Goal: Task Accomplishment & Management: Use online tool/utility

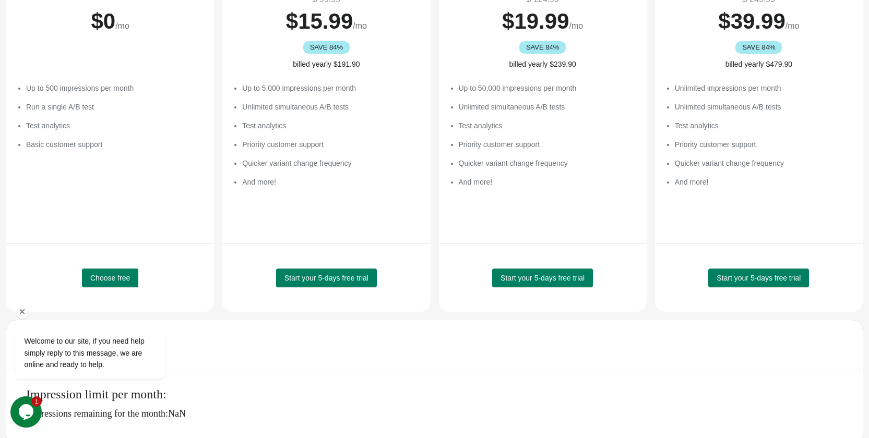
scroll to position [164, 0]
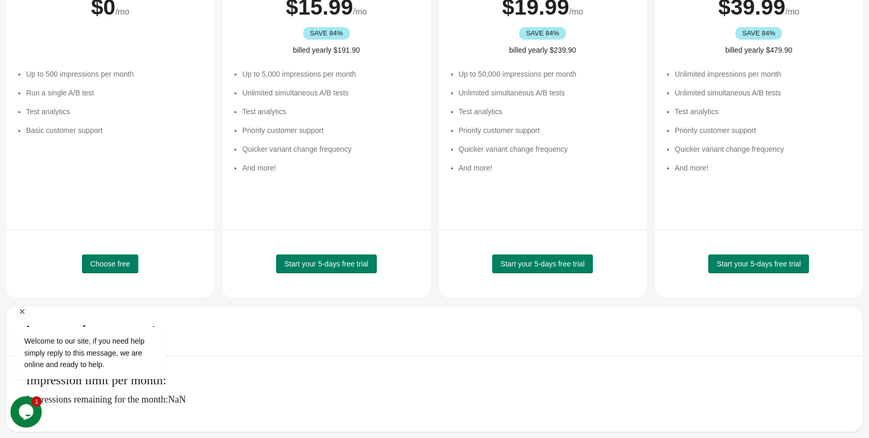
click at [93, 270] on div "Welcome to our site, if you need help simply reply to this message, we are onli…" at bounding box center [104, 310] width 188 height 159
click at [116, 263] on div "Welcome to our site, if you need help simply reply to this message, we are onli…" at bounding box center [104, 310] width 188 height 159
click at [96, 262] on div "Welcome to our site, if you need help simply reply to this message, we are onli…" at bounding box center [104, 310] width 188 height 159
click at [106, 262] on div "Welcome to our site, if you need help simply reply to this message, we are onli…" at bounding box center [104, 310] width 188 height 159
click at [22, 403] on button "Opens Chat This icon Opens the chat window." at bounding box center [25, 412] width 31 height 31
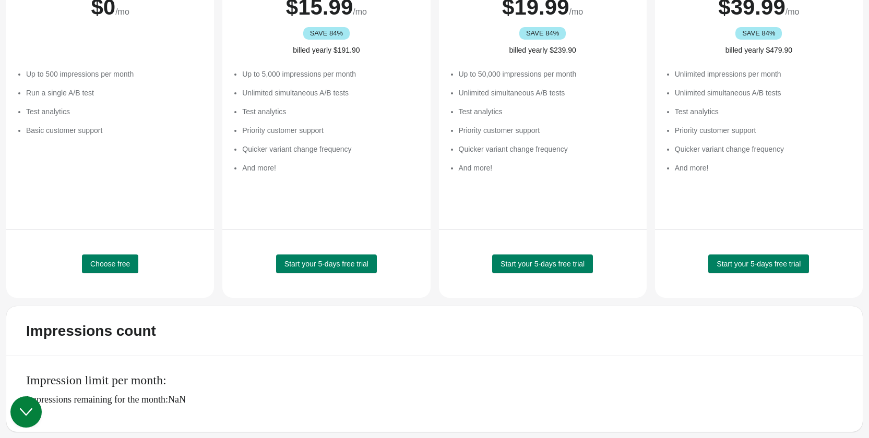
scroll to position [0, 0]
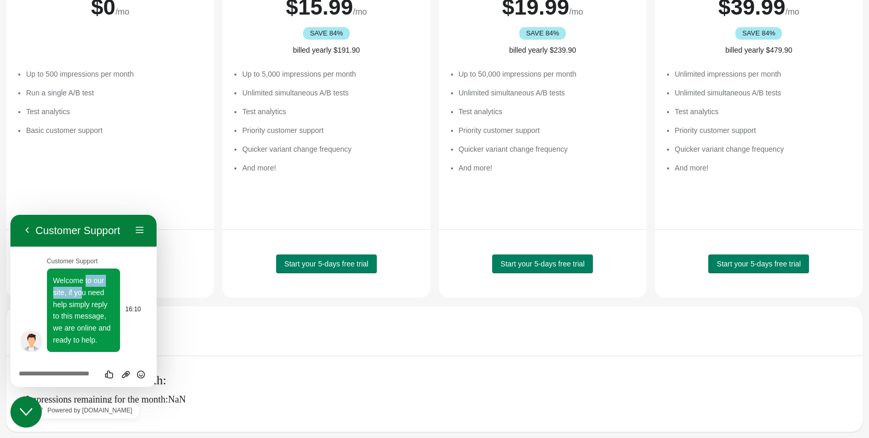
drag, startPoint x: 86, startPoint y: 283, endPoint x: 80, endPoint y: 297, distance: 14.9
click at [80, 297] on span "Welcome to our site, if you need help simply reply to this message, we are onli…" at bounding box center [82, 310] width 58 height 67
click at [26, 235] on button "Back" at bounding box center [27, 231] width 17 height 16
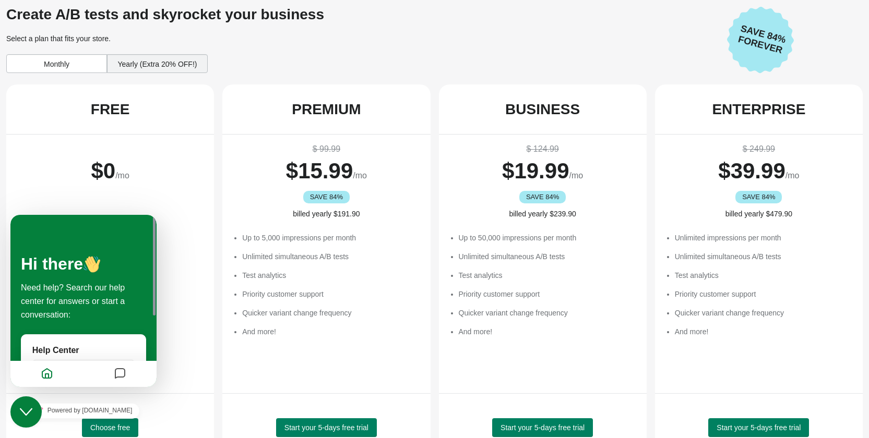
click at [149, 163] on div "$ 0 /mo" at bounding box center [110, 179] width 187 height 73
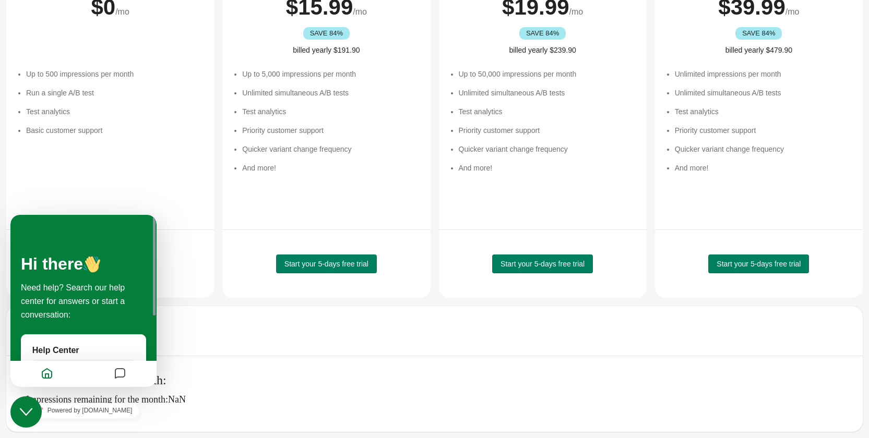
scroll to position [134, 0]
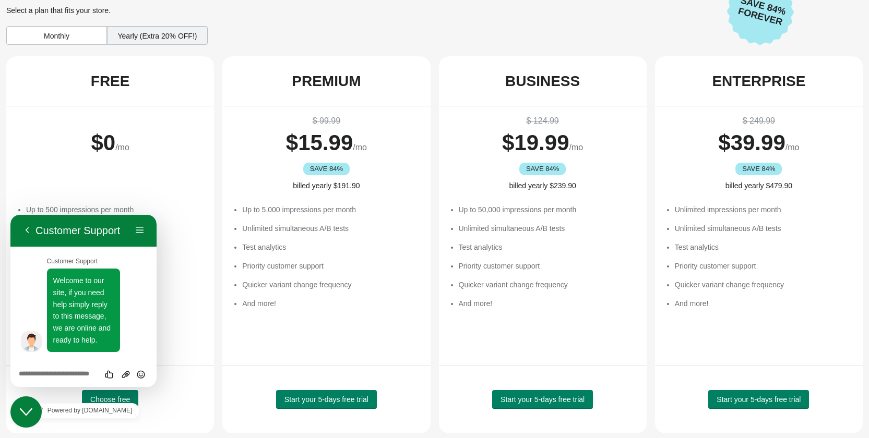
scroll to position [38, 0]
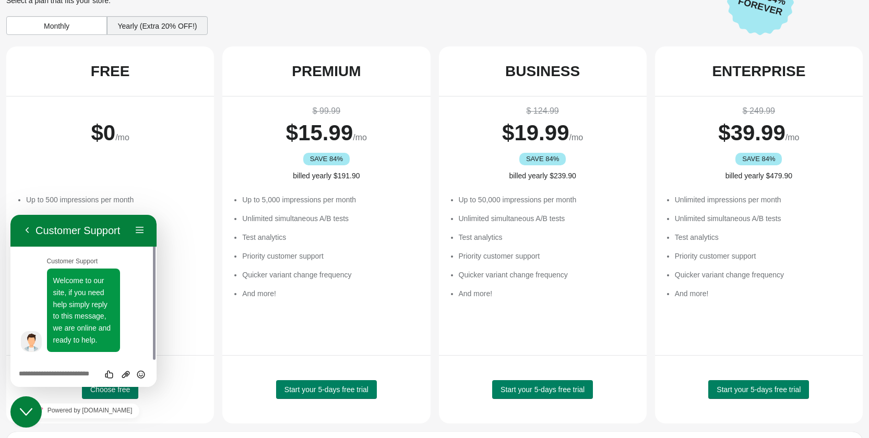
click at [33, 411] on div "Close Chat This icon closes the chat window." at bounding box center [25, 412] width 31 height 13
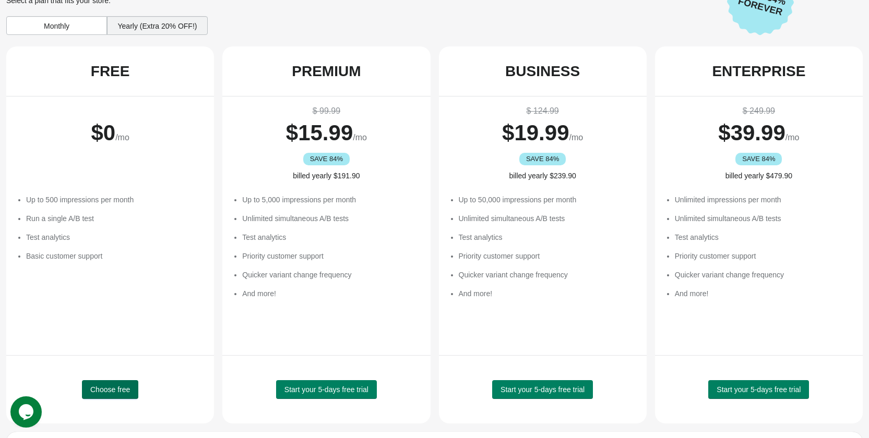
click at [89, 389] on button "Choose free" at bounding box center [110, 389] width 56 height 19
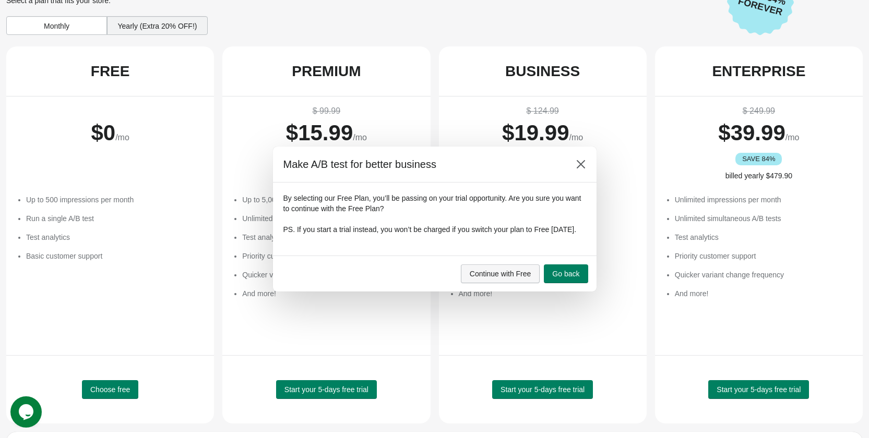
click at [516, 278] on span "Continue with Free" at bounding box center [501, 274] width 62 height 8
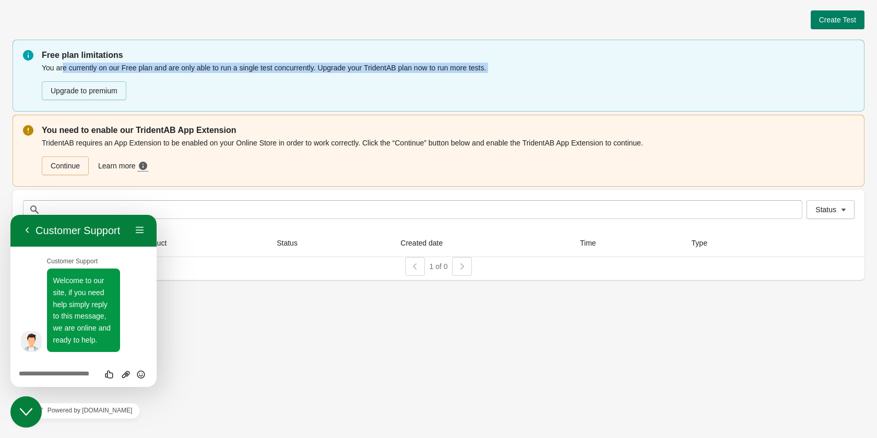
drag, startPoint x: 63, startPoint y: 68, endPoint x: 384, endPoint y: 71, distance: 321.5
click at [378, 74] on div "You are currently on our Free plan and are only able to run a single test concu…" at bounding box center [448, 82] width 812 height 40
click at [394, 68] on div "You are currently on our Free plan and are only able to run a single test concu…" at bounding box center [448, 82] width 812 height 40
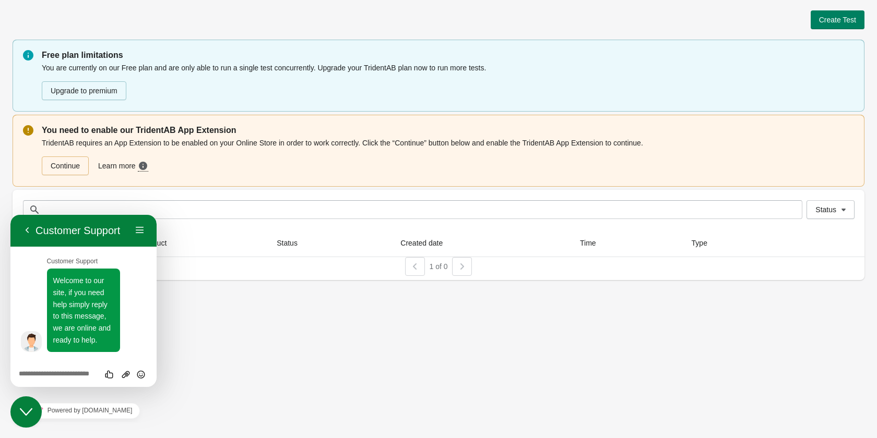
click at [203, 75] on div "Upgrade to premium" at bounding box center [448, 86] width 812 height 27
click at [61, 172] on link "Continue" at bounding box center [65, 166] width 47 height 19
click at [27, 414] on icon "$i18n('chat', 'chat_widget')" at bounding box center [26, 412] width 13 height 7
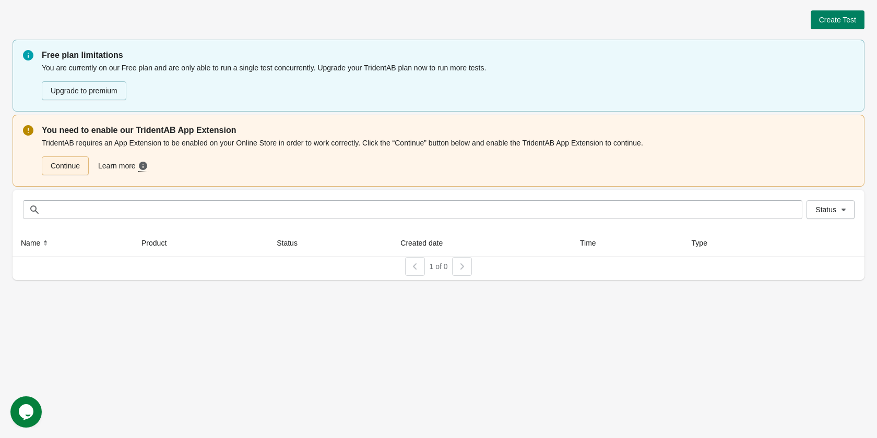
click at [76, 168] on link "Continue" at bounding box center [65, 166] width 47 height 19
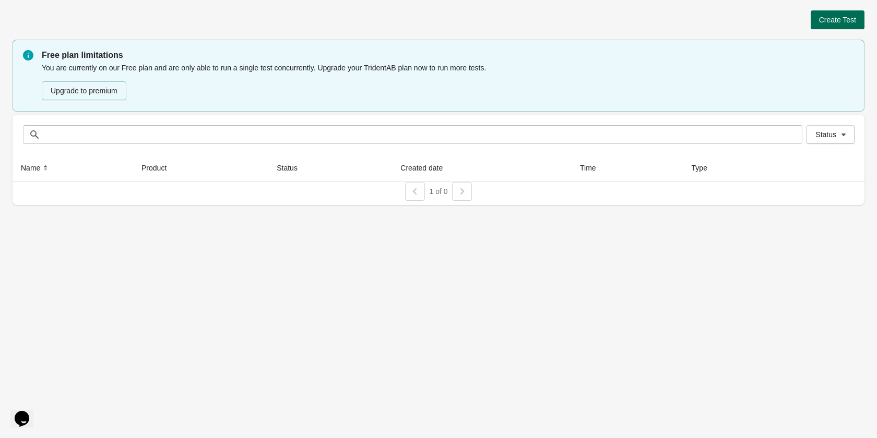
click at [815, 15] on button "Create Test" at bounding box center [837, 19] width 54 height 19
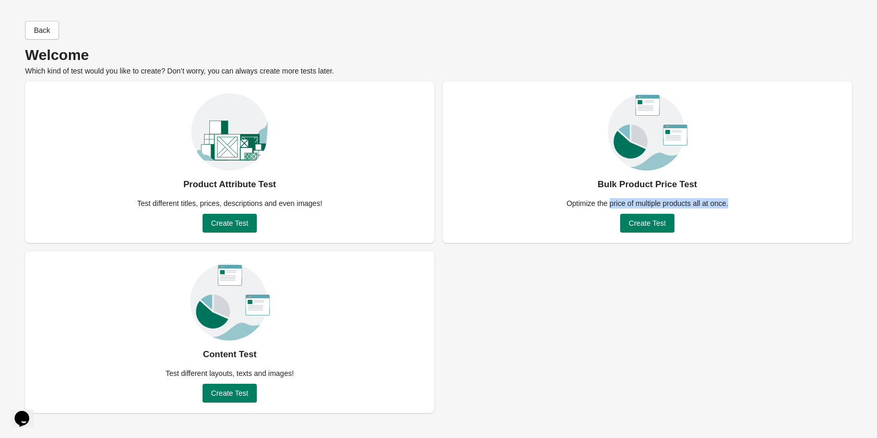
drag, startPoint x: 610, startPoint y: 204, endPoint x: 702, endPoint y: 209, distance: 92.0
click at [697, 209] on div "Bulk Product Price Test Optimize the price of multiple products all at once. Cr…" at bounding box center [647, 162] width 409 height 162
click at [712, 205] on div "Optimize the price of multiple products all at once." at bounding box center [647, 203] width 174 height 10
click at [229, 219] on button "Create Test" at bounding box center [229, 223] width 54 height 19
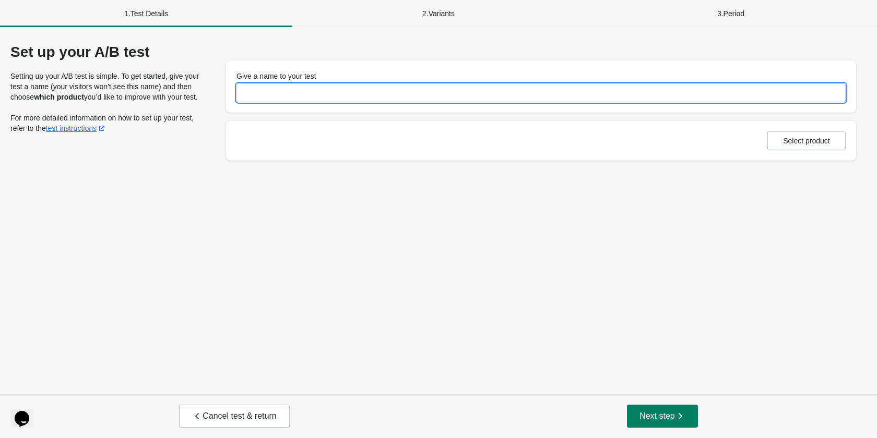
click at [277, 98] on input "Give a name to your test" at bounding box center [540, 92] width 609 height 19
click at [306, 89] on input "Give a name to your test" at bounding box center [540, 92] width 609 height 19
type input "**********"
click at [815, 141] on span "Select product" at bounding box center [806, 141] width 47 height 8
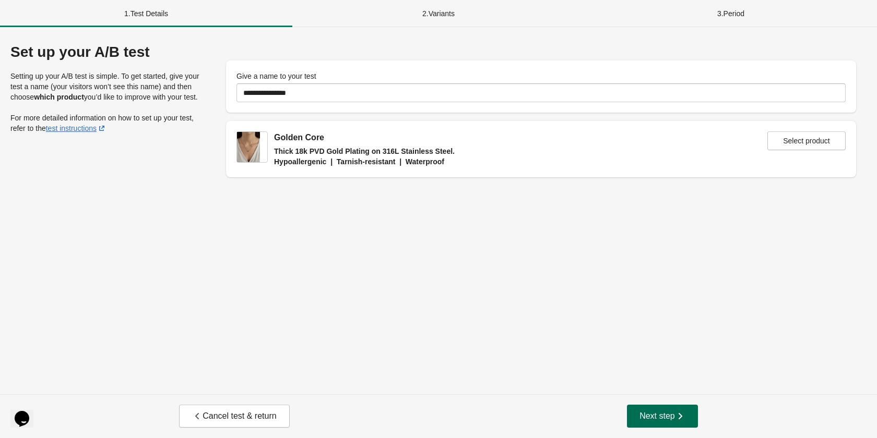
click at [672, 423] on button "Next step" at bounding box center [662, 416] width 71 height 23
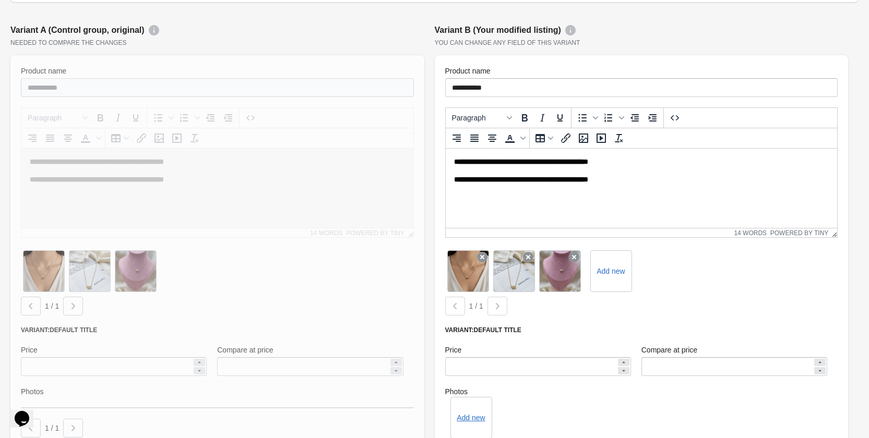
scroll to position [250, 0]
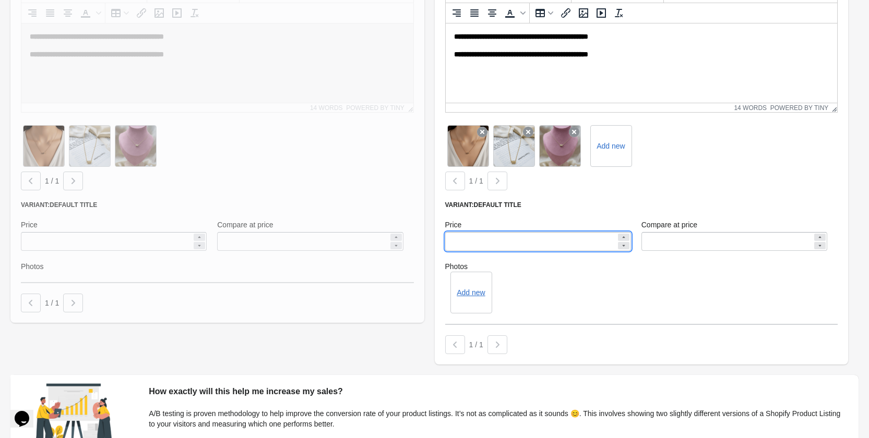
click at [506, 242] on input "******" at bounding box center [530, 241] width 171 height 19
type input "***"
click at [548, 274] on div "Add new" at bounding box center [641, 293] width 393 height 42
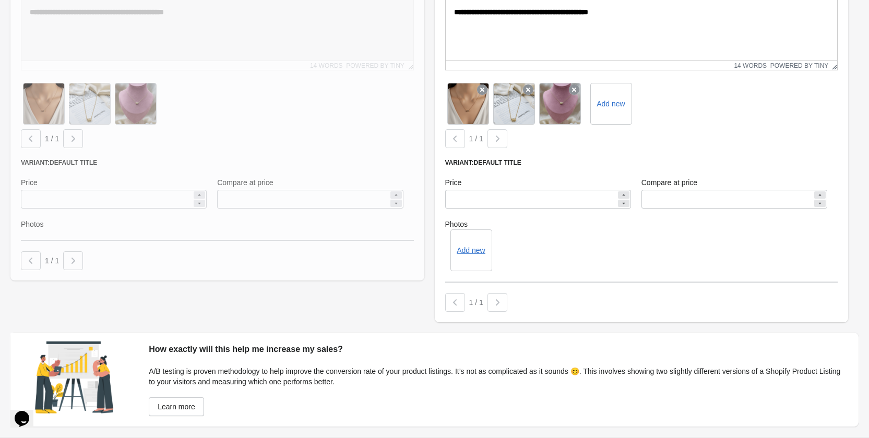
scroll to position [336, 0]
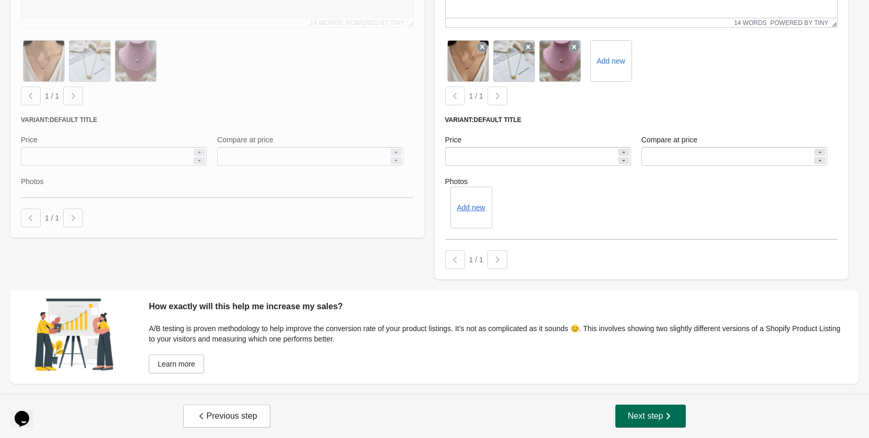
click at [663, 415] on icon "button" at bounding box center [668, 416] width 10 height 10
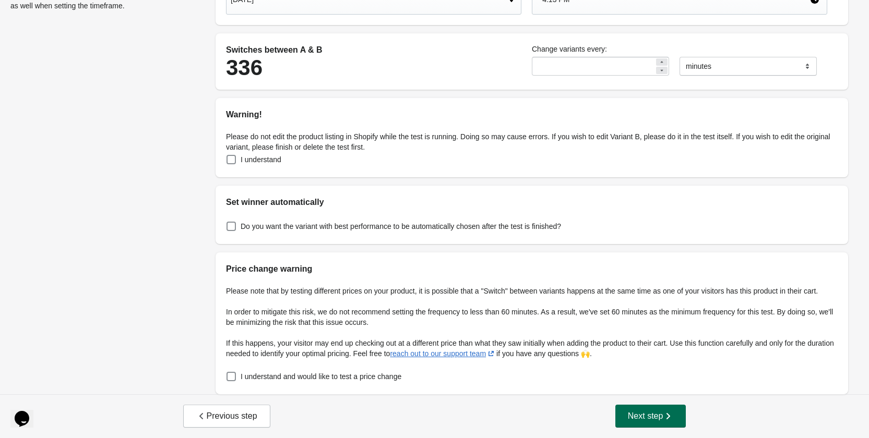
scroll to position [0, 0]
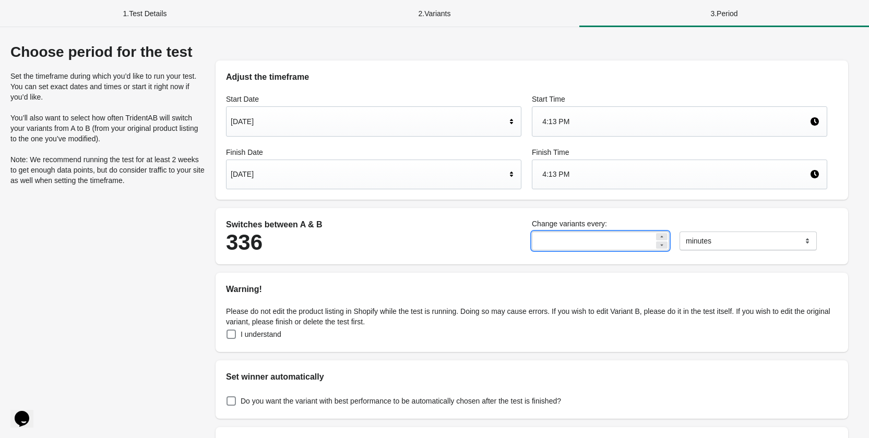
click at [618, 246] on input "**" at bounding box center [593, 241] width 123 height 19
drag, startPoint x: 719, startPoint y: 245, endPoint x: 727, endPoint y: 243, distance: 8.7
click at [727, 243] on select "******* ***** ****" at bounding box center [747, 241] width 137 height 19
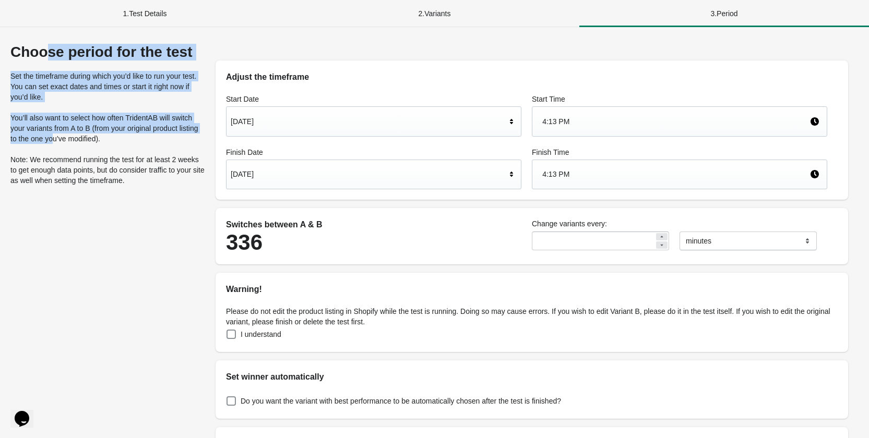
drag, startPoint x: 42, startPoint y: 49, endPoint x: 56, endPoint y: 136, distance: 88.2
click at [56, 136] on div "Choose period for the test Set the timeframe during which you’d like to run you…" at bounding box center [107, 120] width 195 height 152
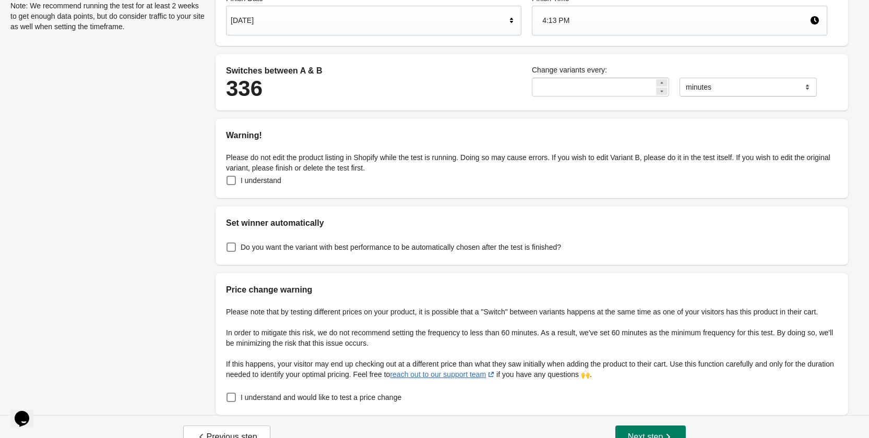
scroll to position [175, 0]
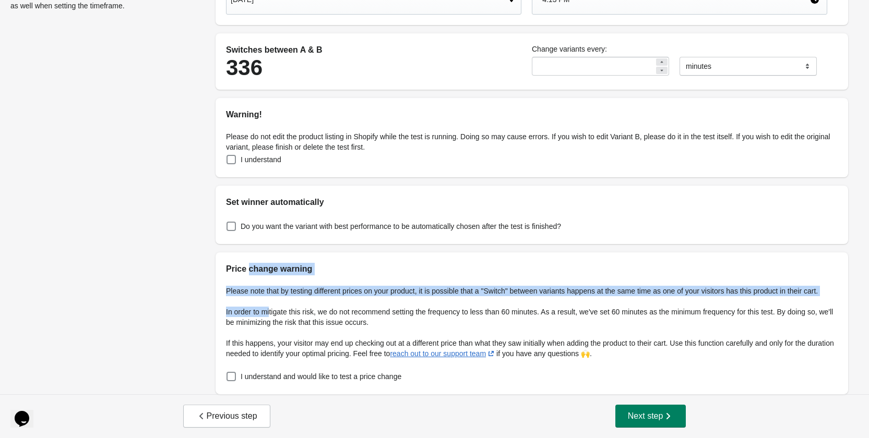
drag, startPoint x: 248, startPoint y: 265, endPoint x: 270, endPoint y: 313, distance: 52.8
click at [270, 313] on div "Price change warning Please note that by testing different prices on your produ…" at bounding box center [532, 324] width 632 height 142
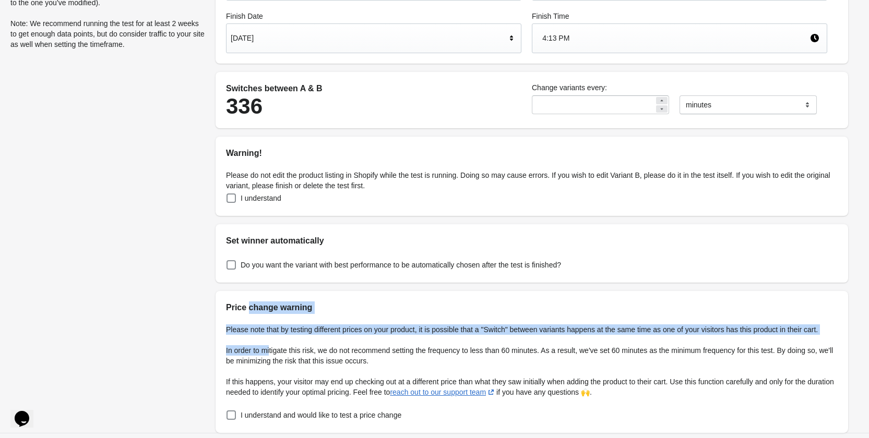
scroll to position [112, 0]
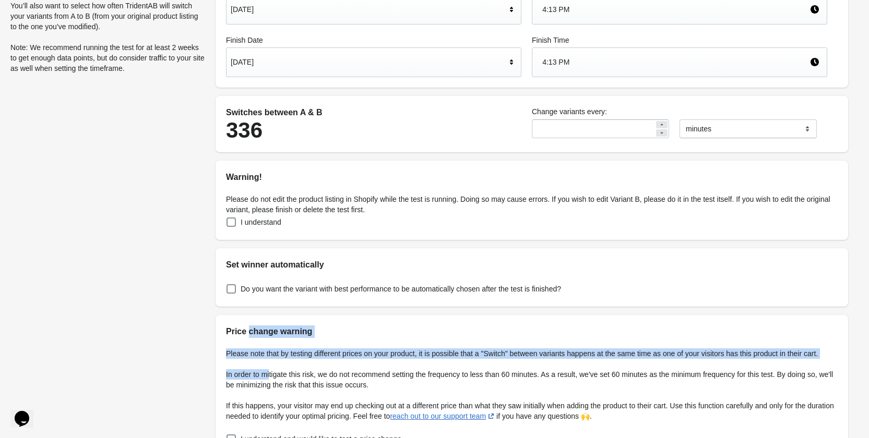
click at [258, 333] on h2 "Price change warning" at bounding box center [532, 332] width 612 height 13
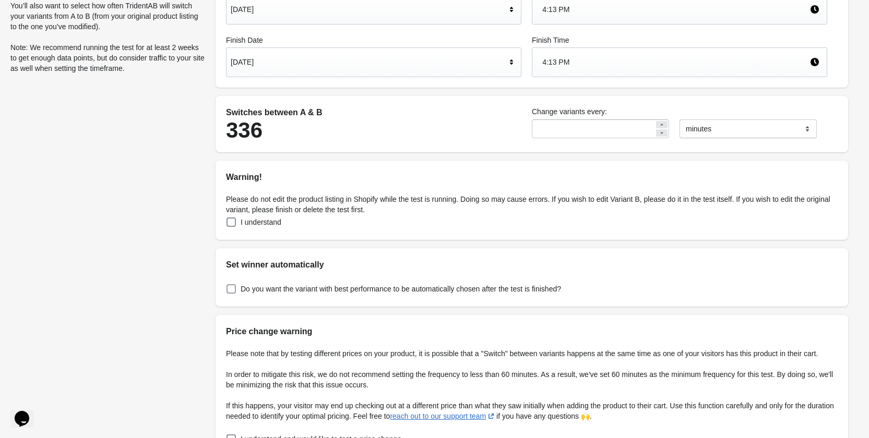
scroll to position [0, 0]
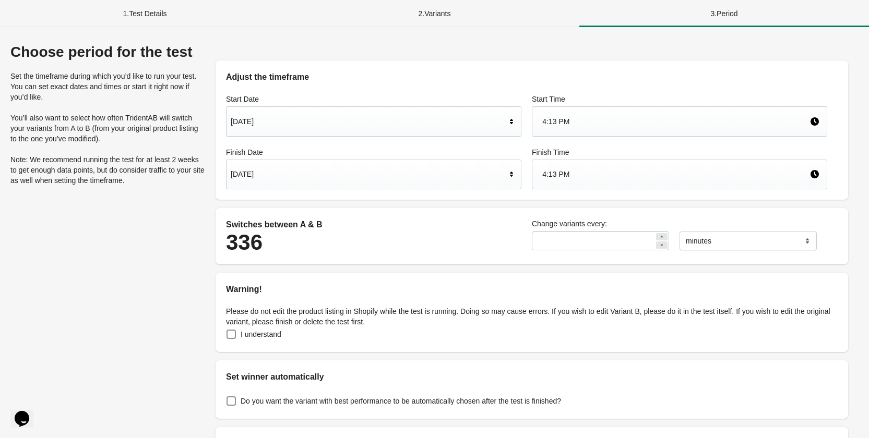
click at [431, 15] on div "2 . Variants" at bounding box center [435, 13] width 290 height 27
